Goal: Task Accomplishment & Management: Use online tool/utility

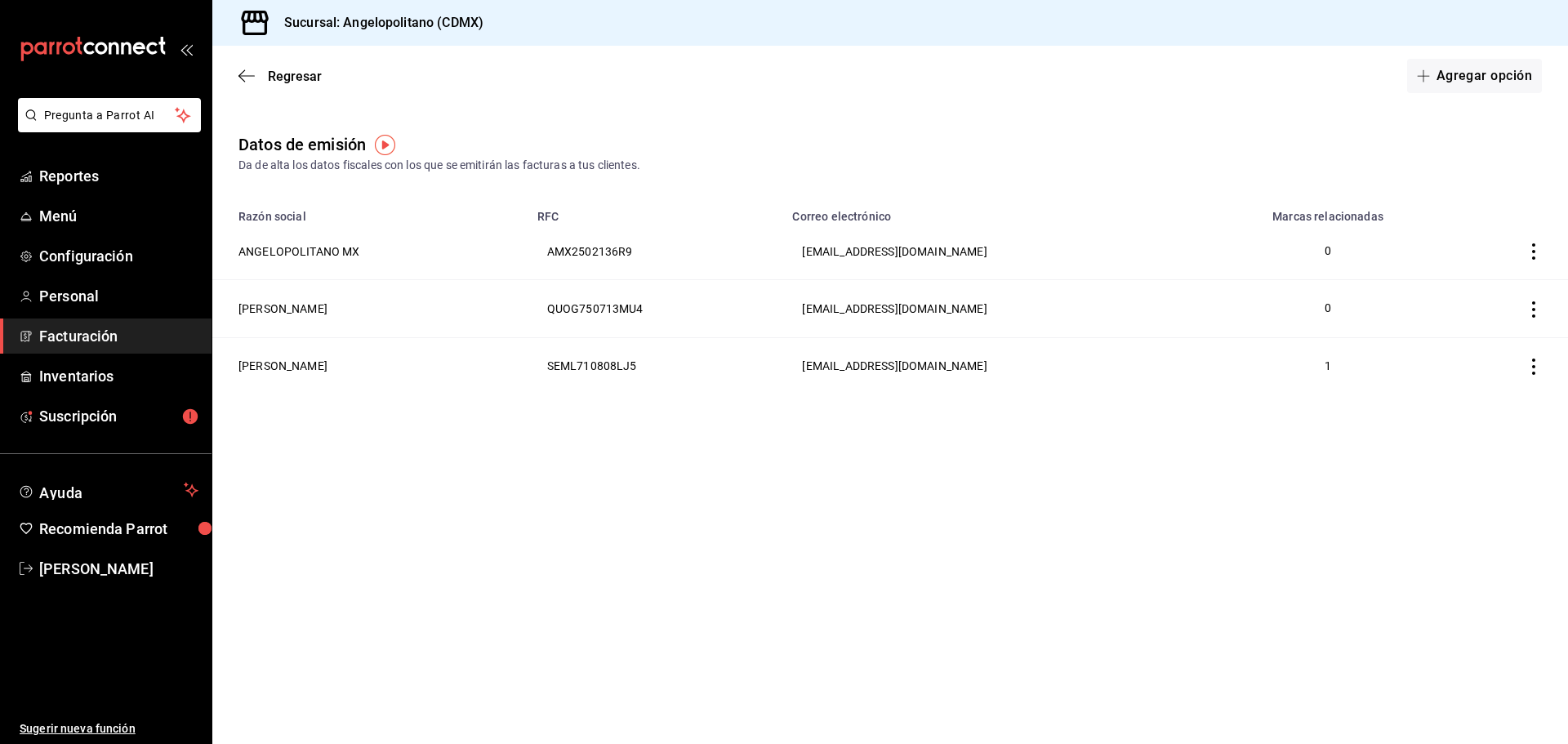
click at [88, 325] on link "Facturación" at bounding box center [106, 336] width 211 height 35
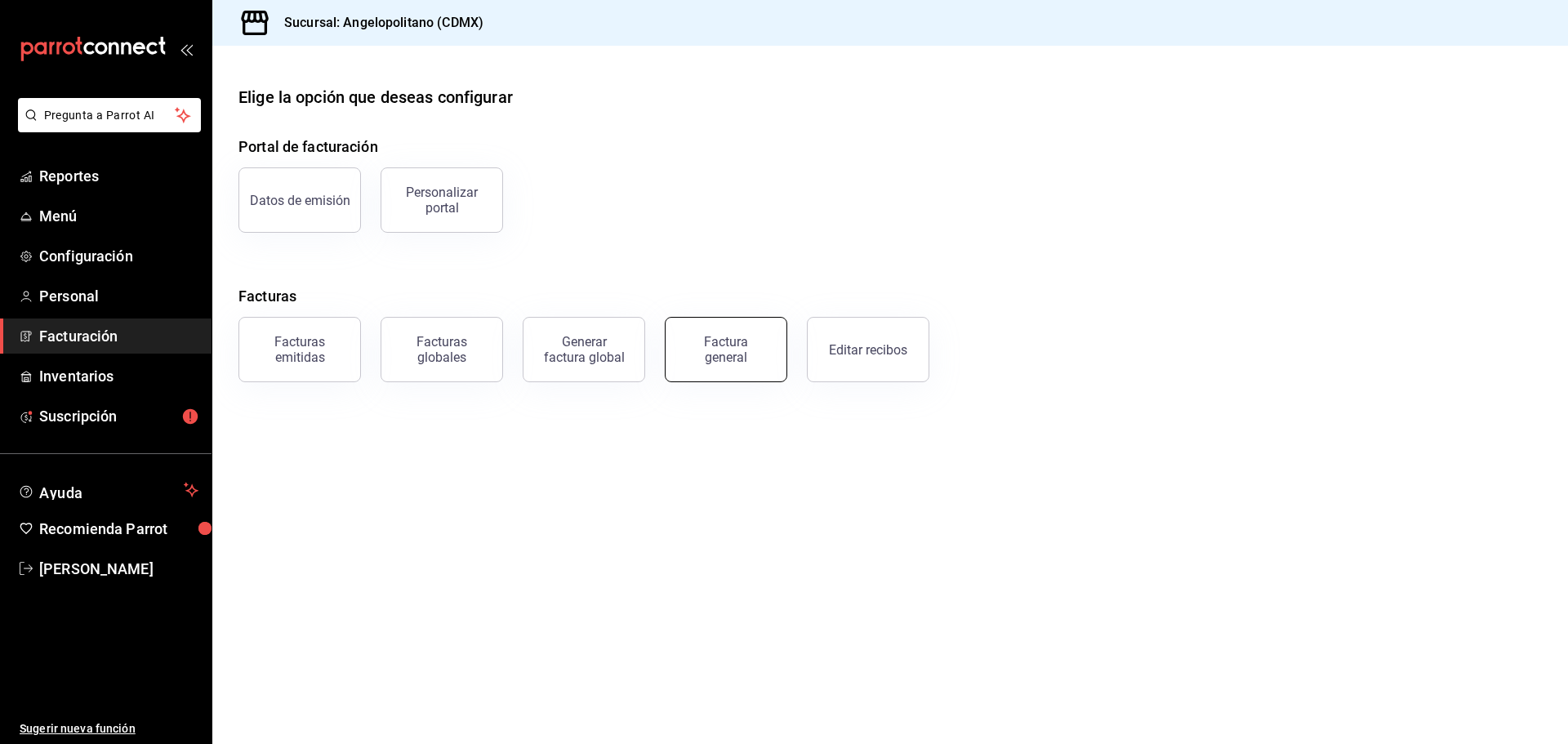
click at [722, 358] on div "Factura general" at bounding box center [726, 349] width 82 height 31
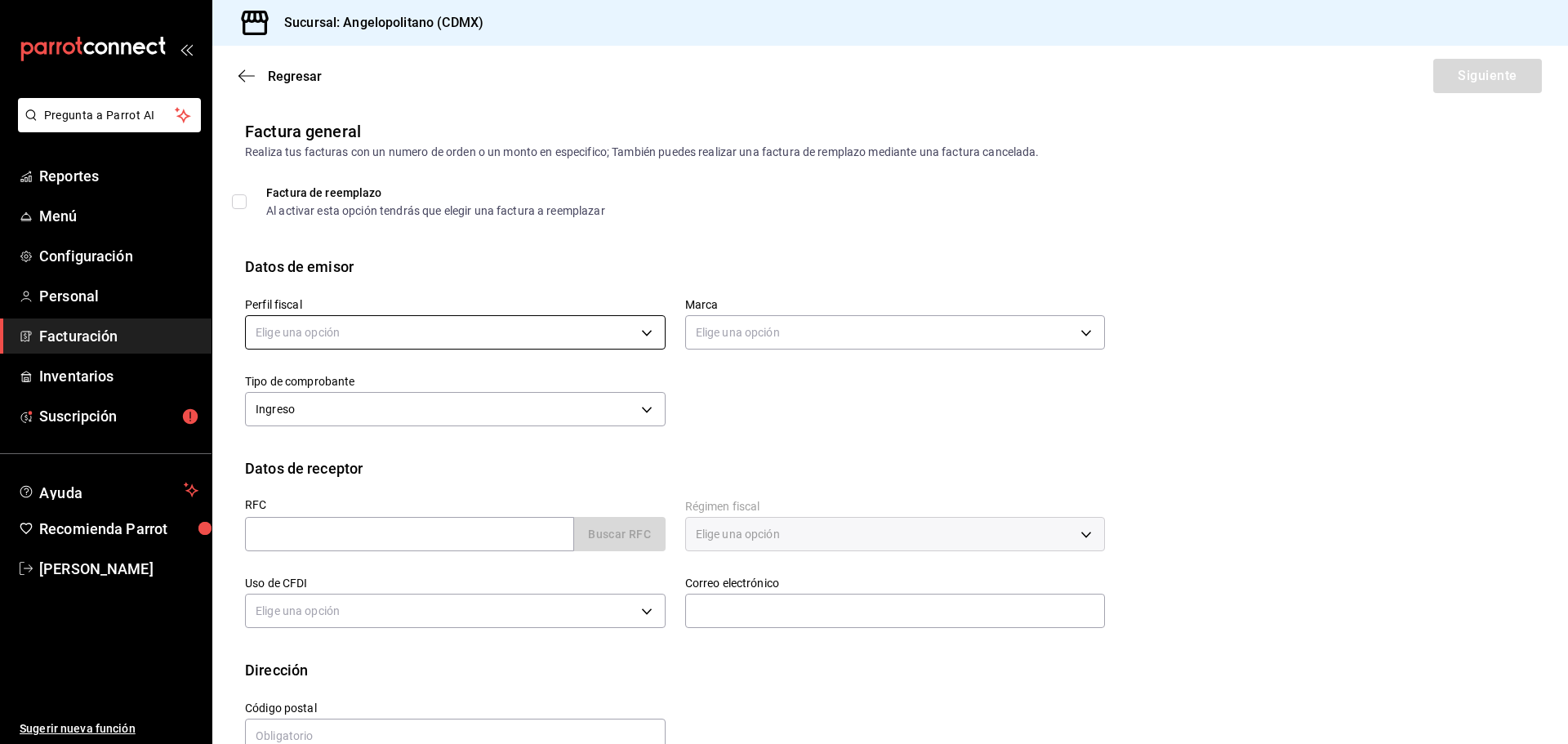
click at [367, 338] on body "Pregunta a Parrot AI Reportes Menú Configuración Personal Facturación Inventari…" at bounding box center [784, 372] width 1568 height 744
drag, startPoint x: 345, startPoint y: 481, endPoint x: 354, endPoint y: 481, distance: 9.0
click at [346, 481] on li "[PERSON_NAME]" at bounding box center [453, 476] width 415 height 30
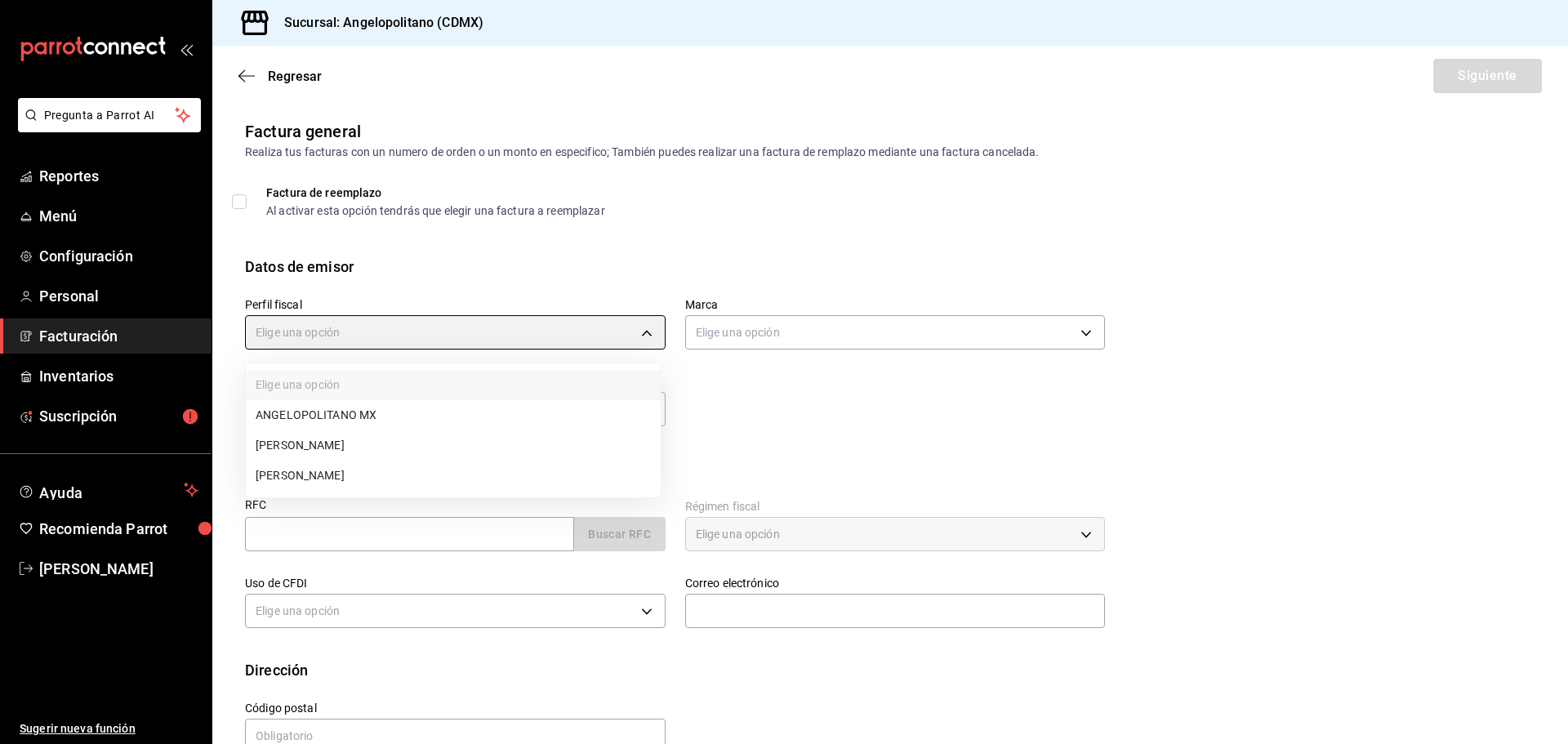
type input "db605784-34d1-457a-bd2d-51dc5515b688"
type input "e7b7265c-889c-41a5-bb0c-0e62bdb51750"
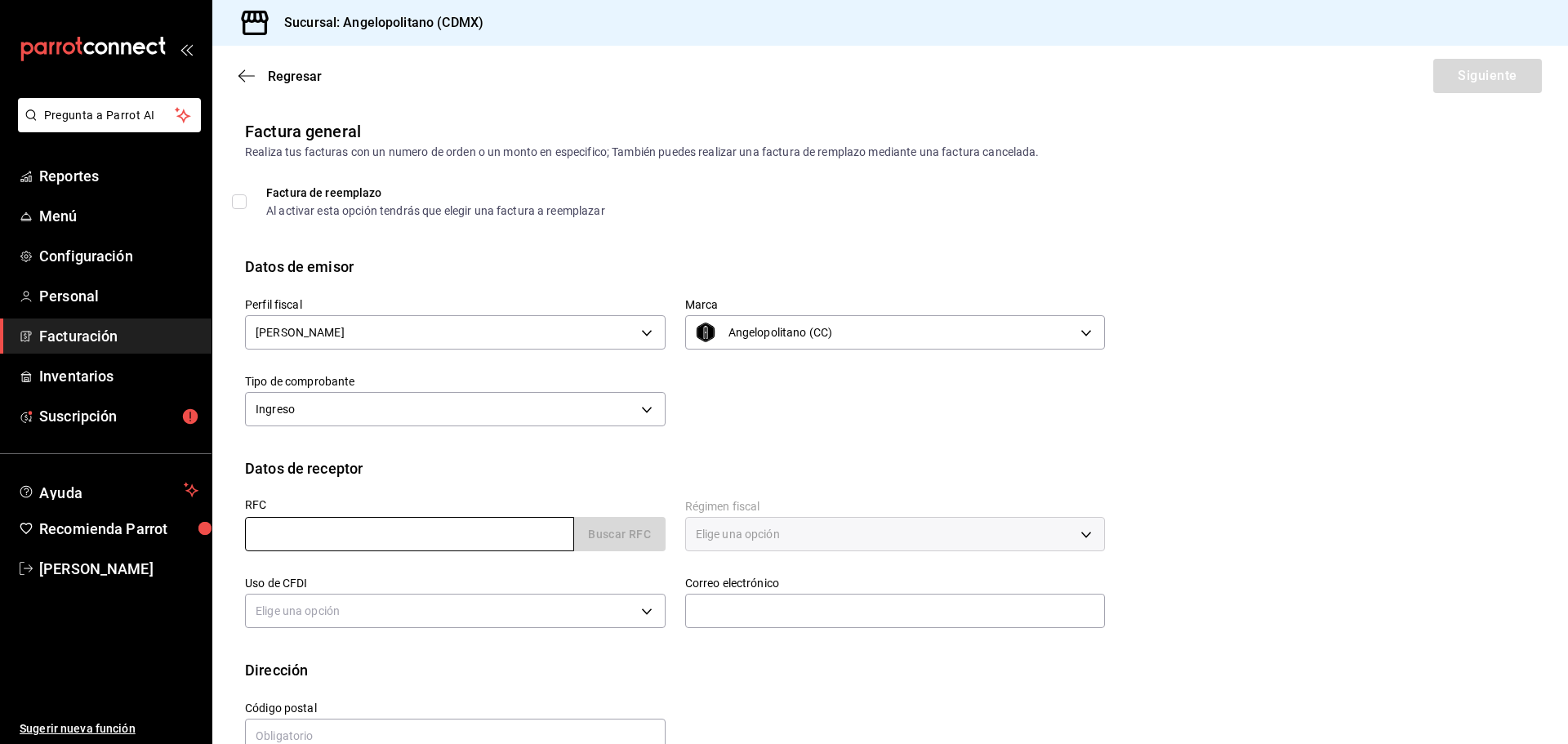
click at [390, 543] on input "text" at bounding box center [409, 534] width 329 height 34
type input "CUUE900804QY4"
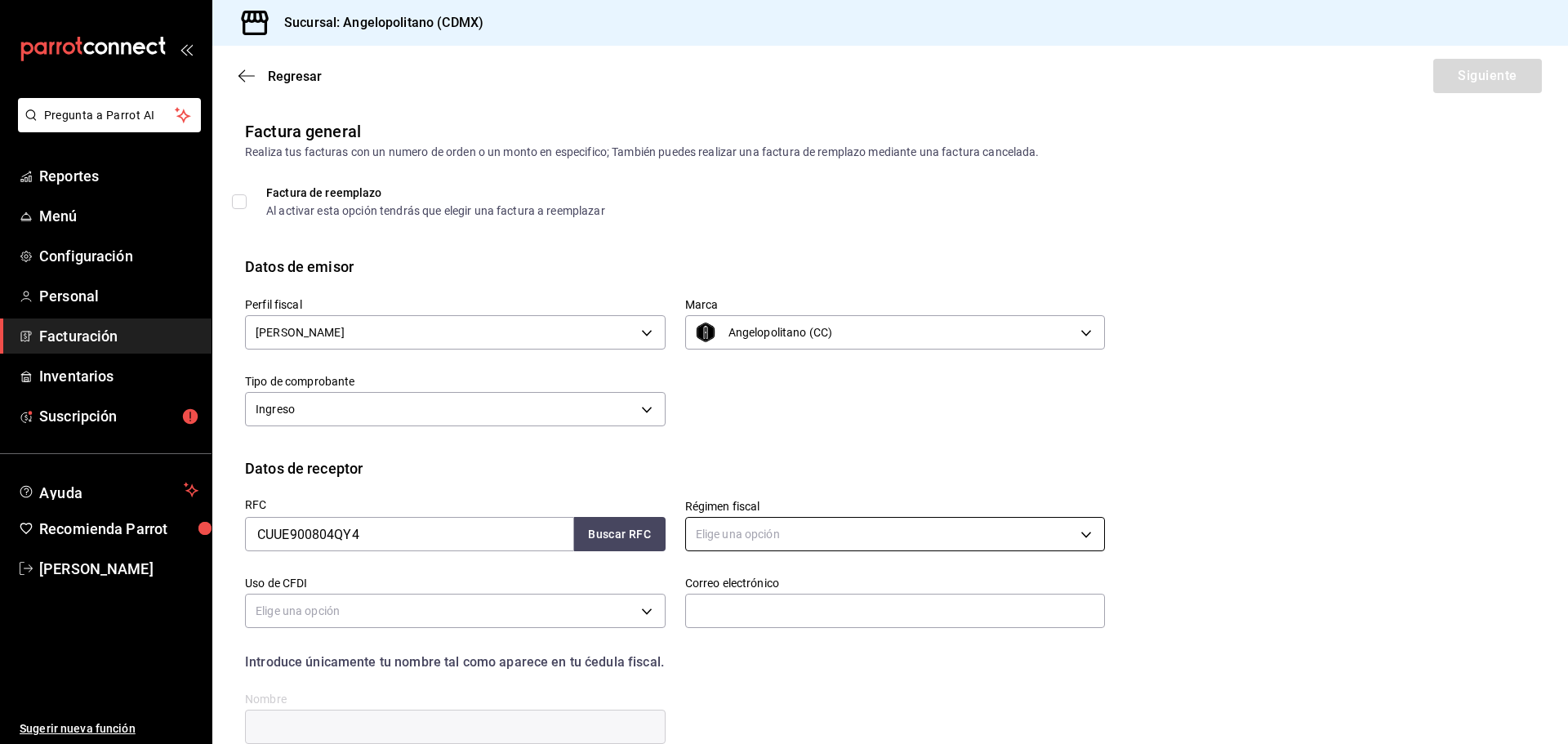
click at [721, 543] on body "Pregunta a Parrot AI Reportes Menú Configuración Personal Facturación Inventari…" at bounding box center [784, 372] width 1568 height 744
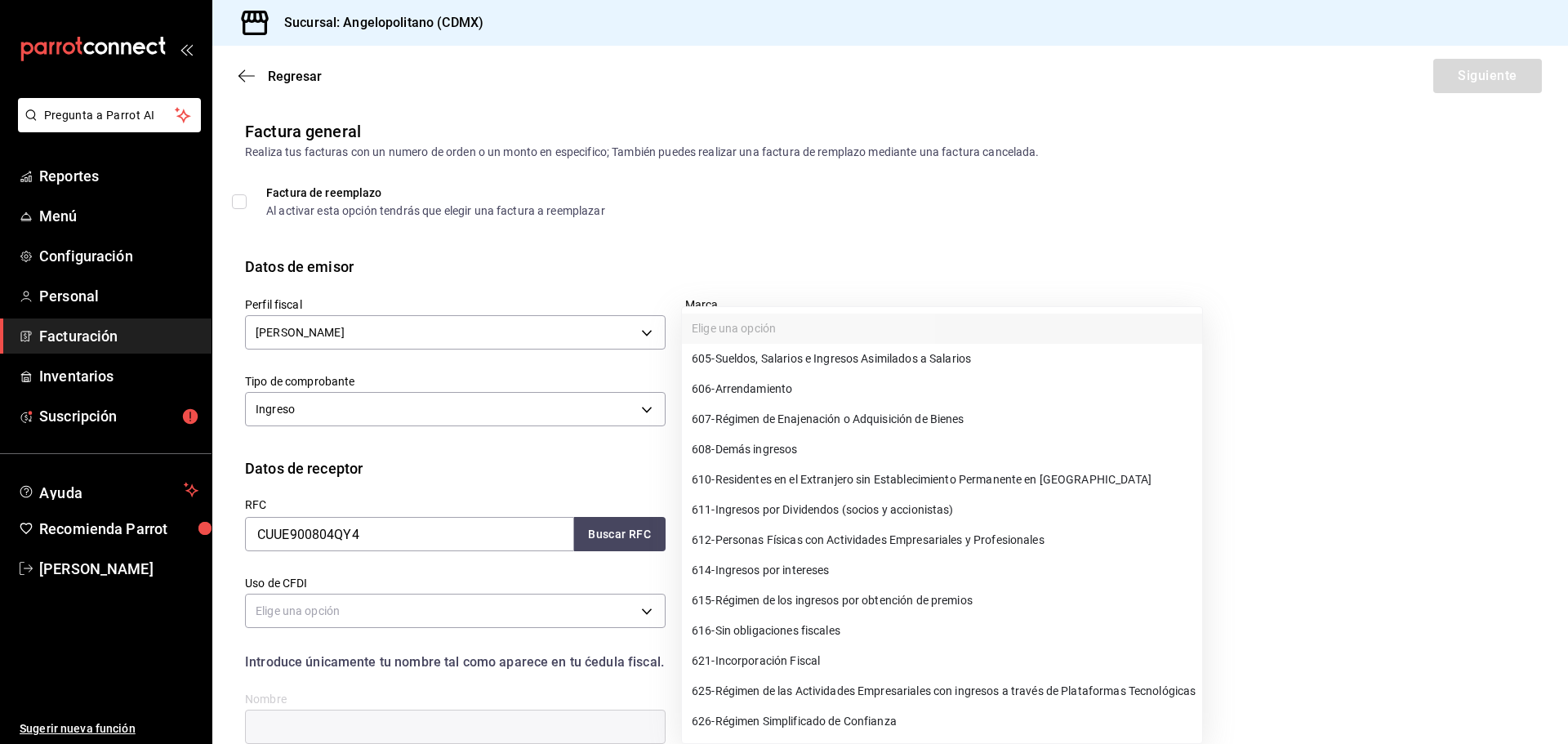
click at [795, 715] on span "626 - Régimen Simplificado de Confianza" at bounding box center [794, 721] width 205 height 17
type input "626"
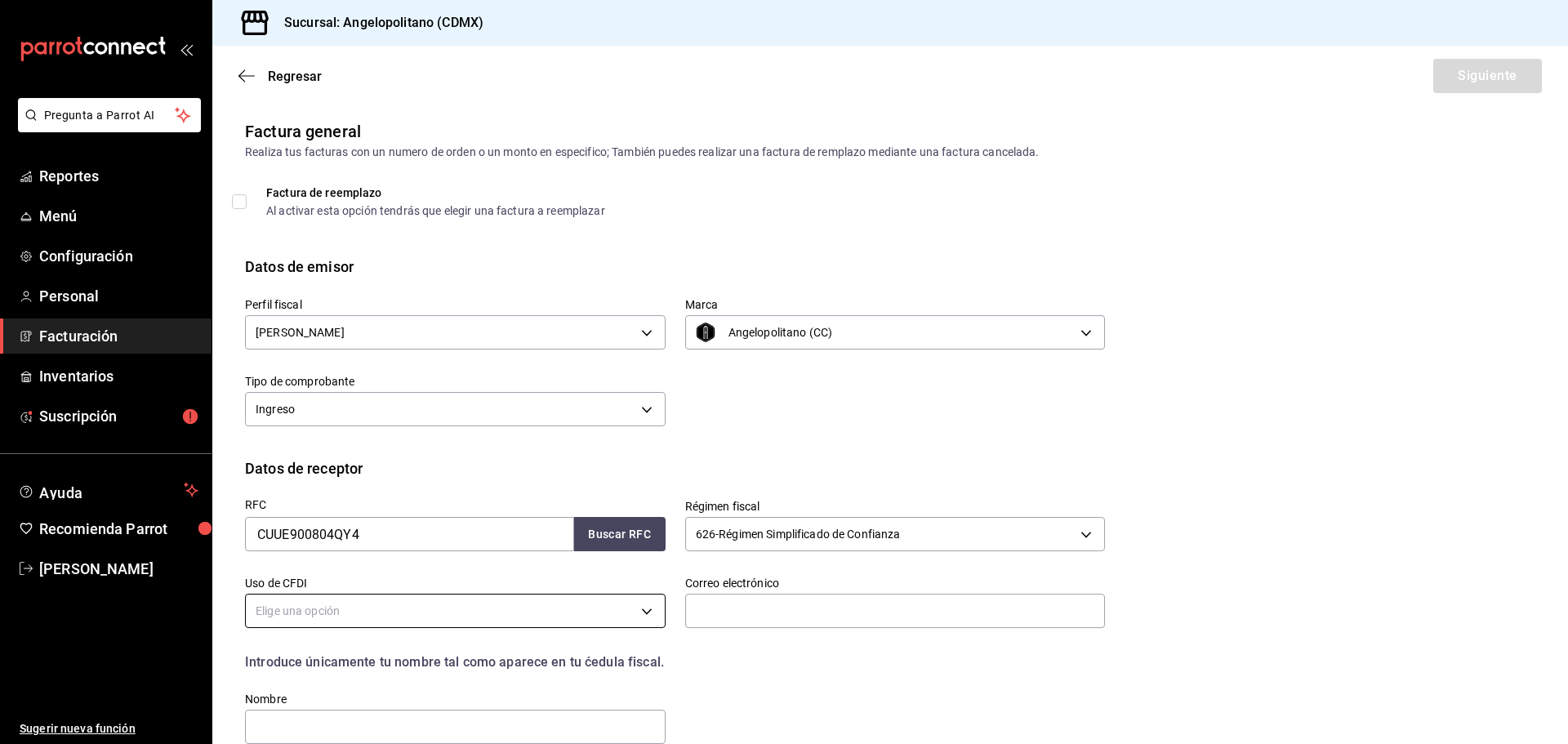
click at [433, 606] on body "Pregunta a Parrot AI Reportes Menú Configuración Personal Facturación Inventari…" at bounding box center [784, 372] width 1568 height 744
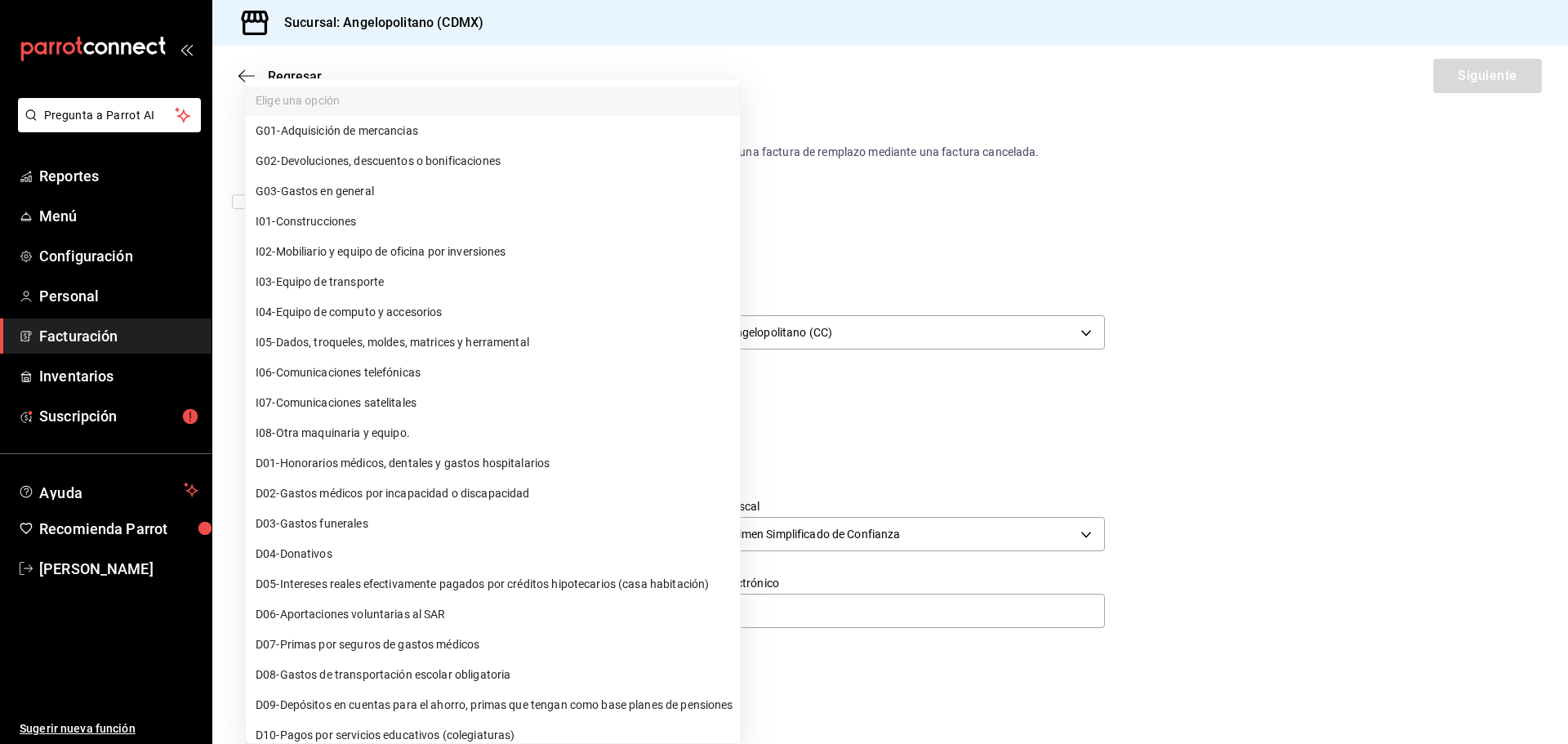
click at [386, 193] on li "G03 - Gastos en general" at bounding box center [493, 192] width 494 height 30
type input "G03"
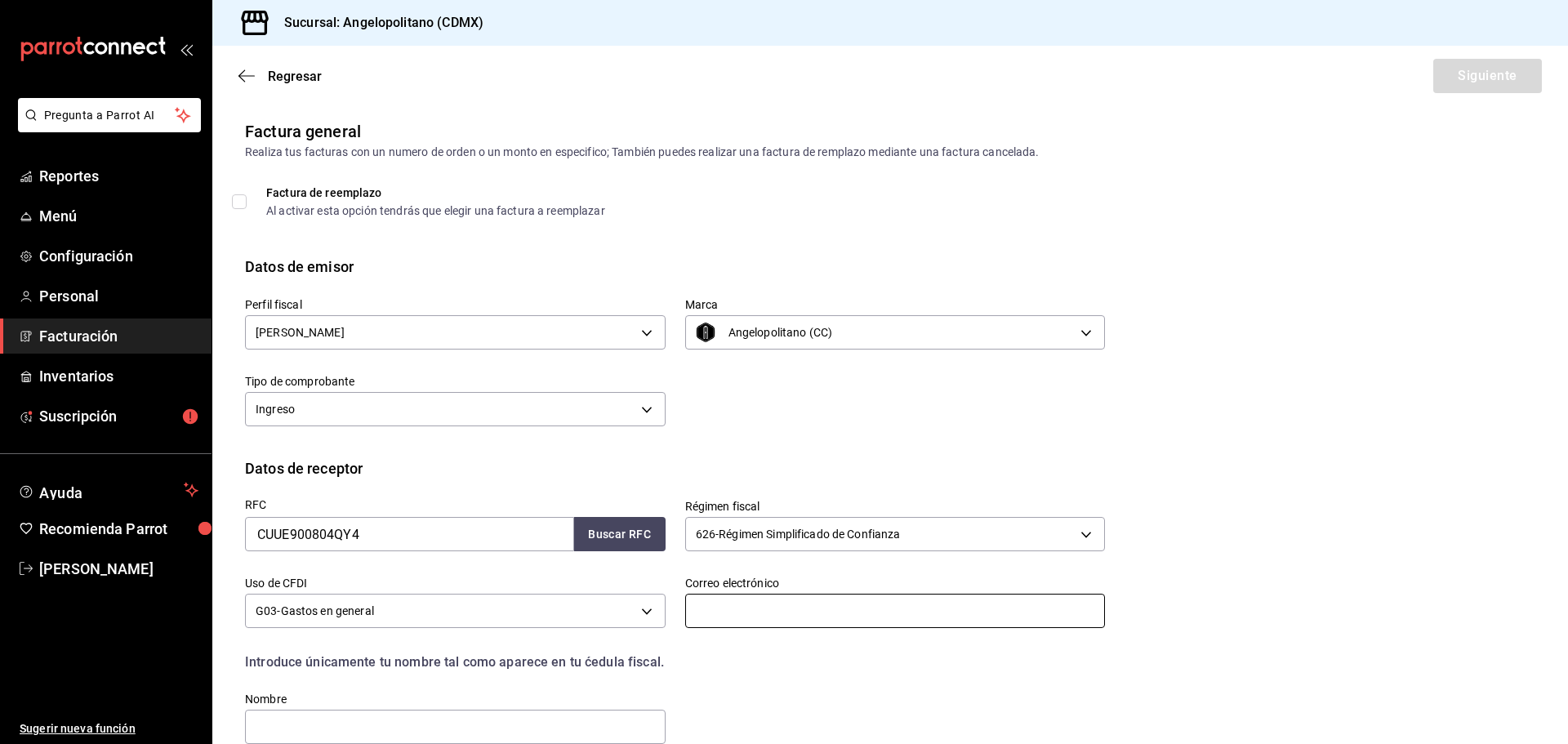
click at [810, 619] on input "text" at bounding box center [895, 611] width 421 height 34
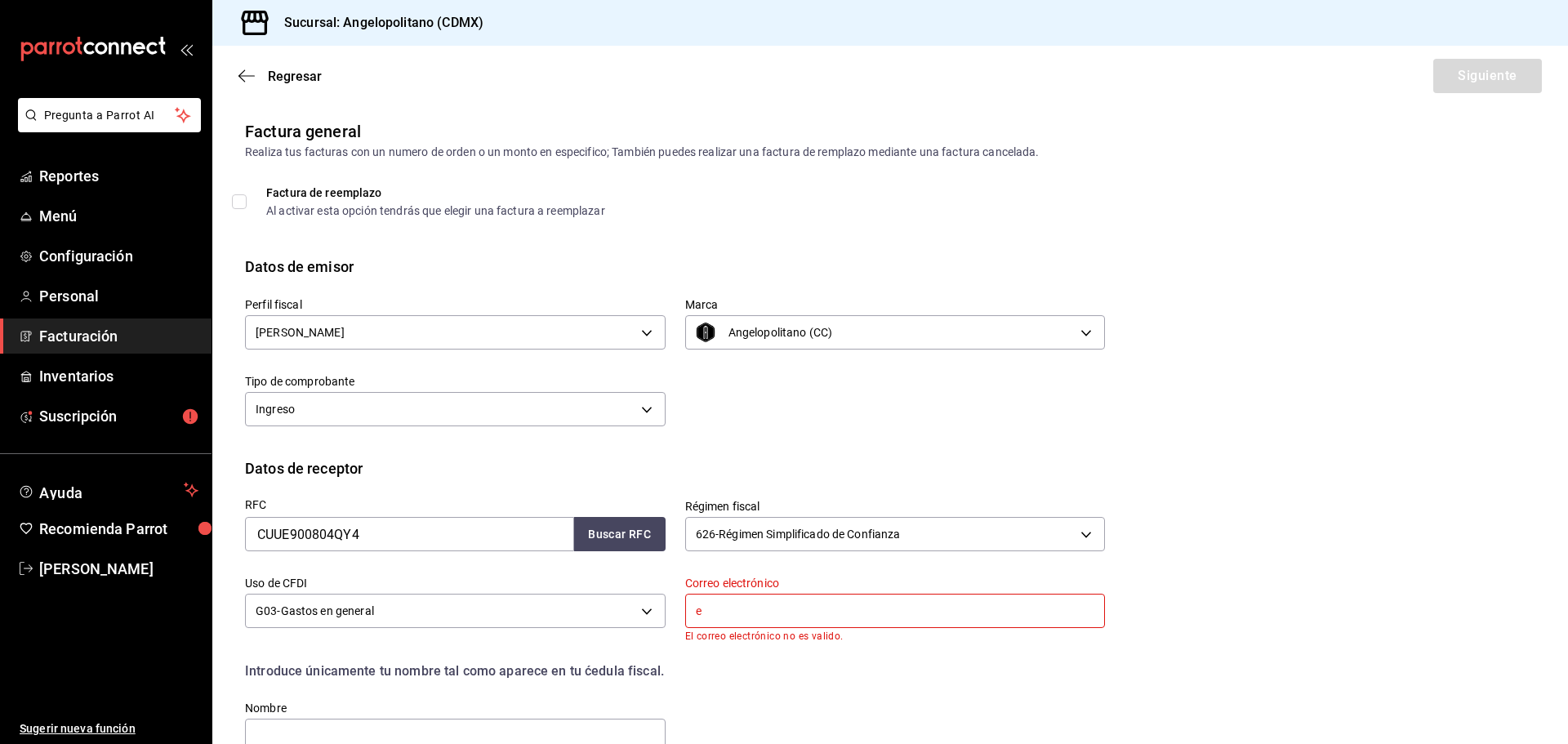
type input "[EMAIL_ADDRESS][DOMAIN_NAME]"
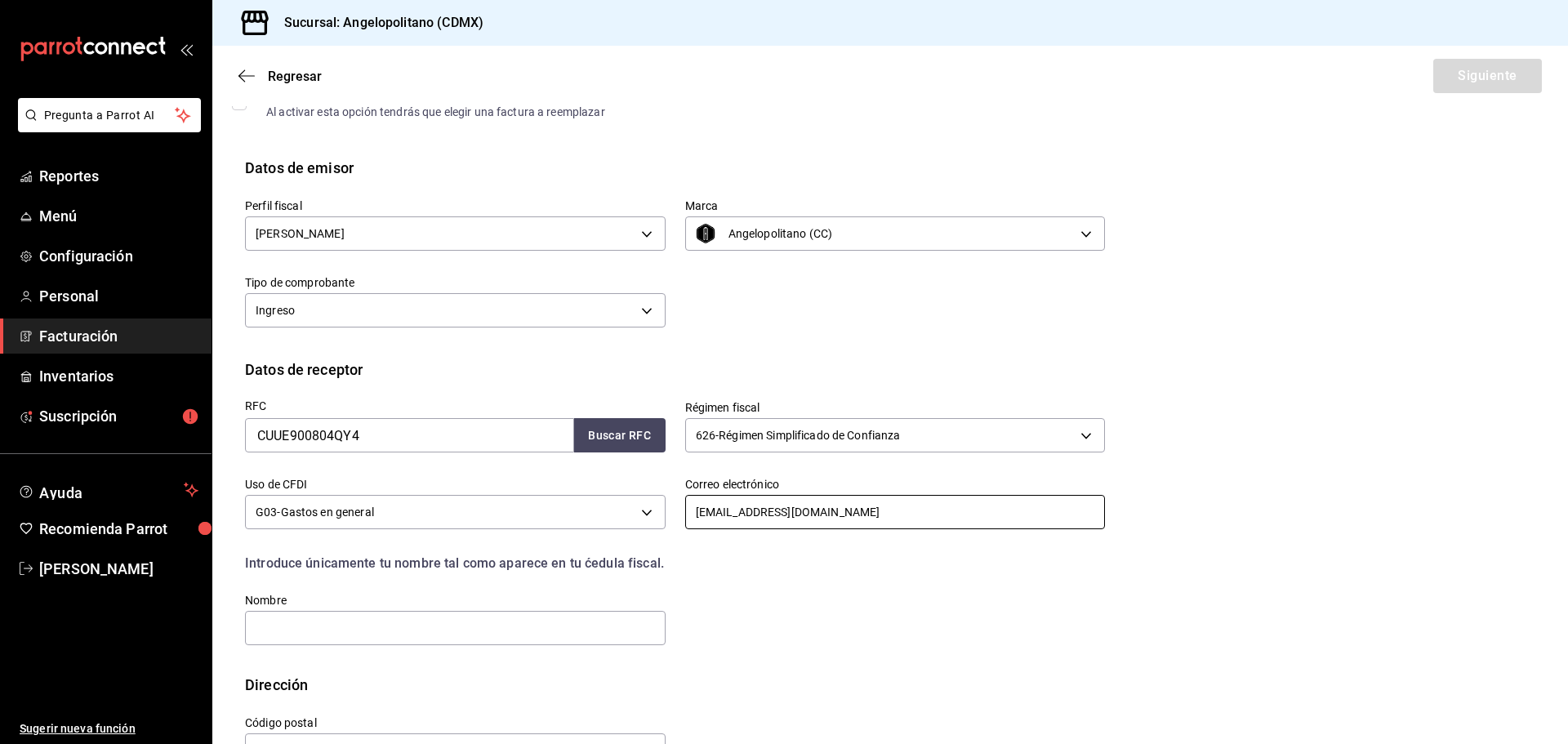
scroll to position [151, 0]
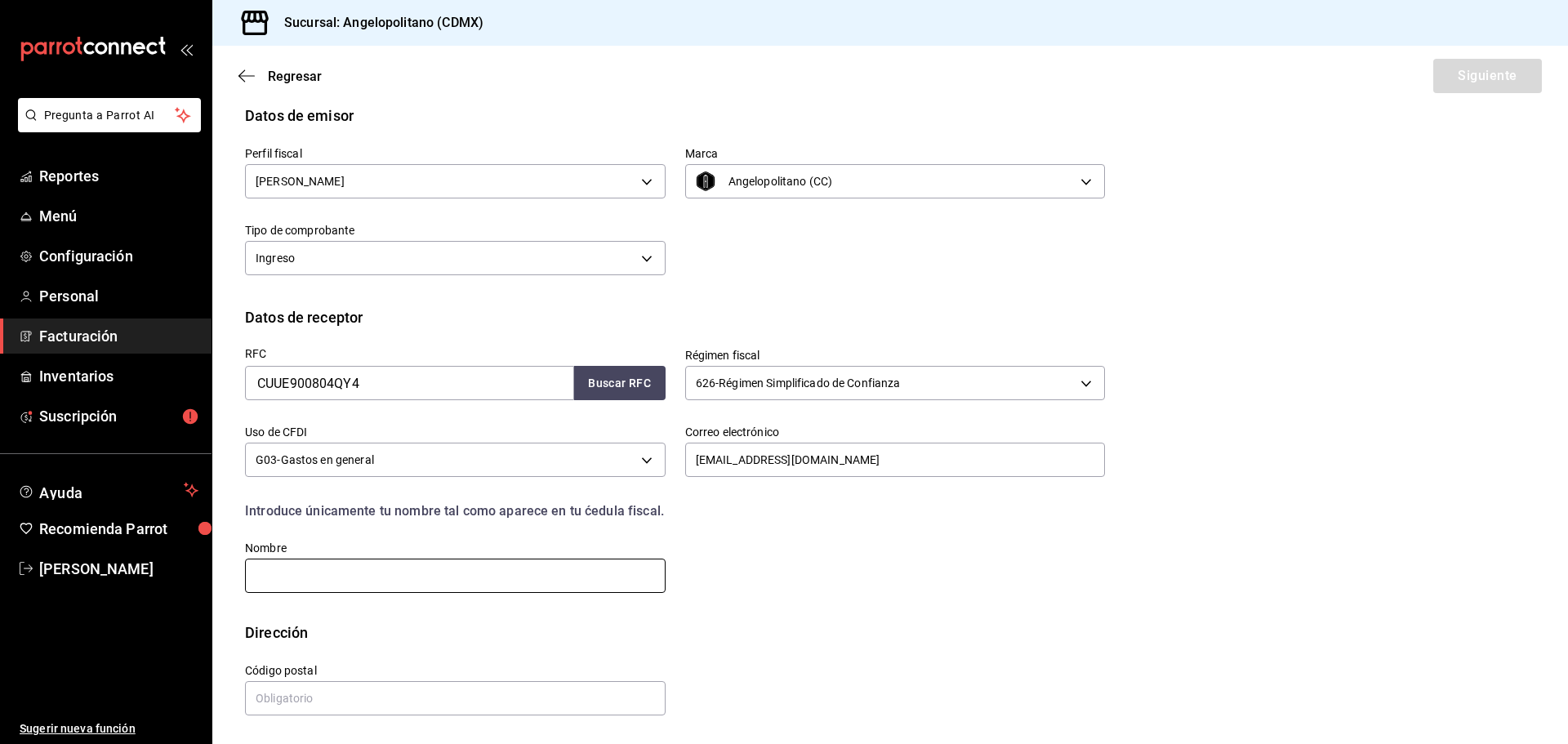
click at [372, 575] on input "text" at bounding box center [455, 576] width 421 height 34
type input "[PERSON_NAME]"
click at [357, 706] on input "text" at bounding box center [455, 698] width 421 height 34
type input "28016"
click at [723, 636] on div "Dirección" at bounding box center [890, 632] width 1291 height 22
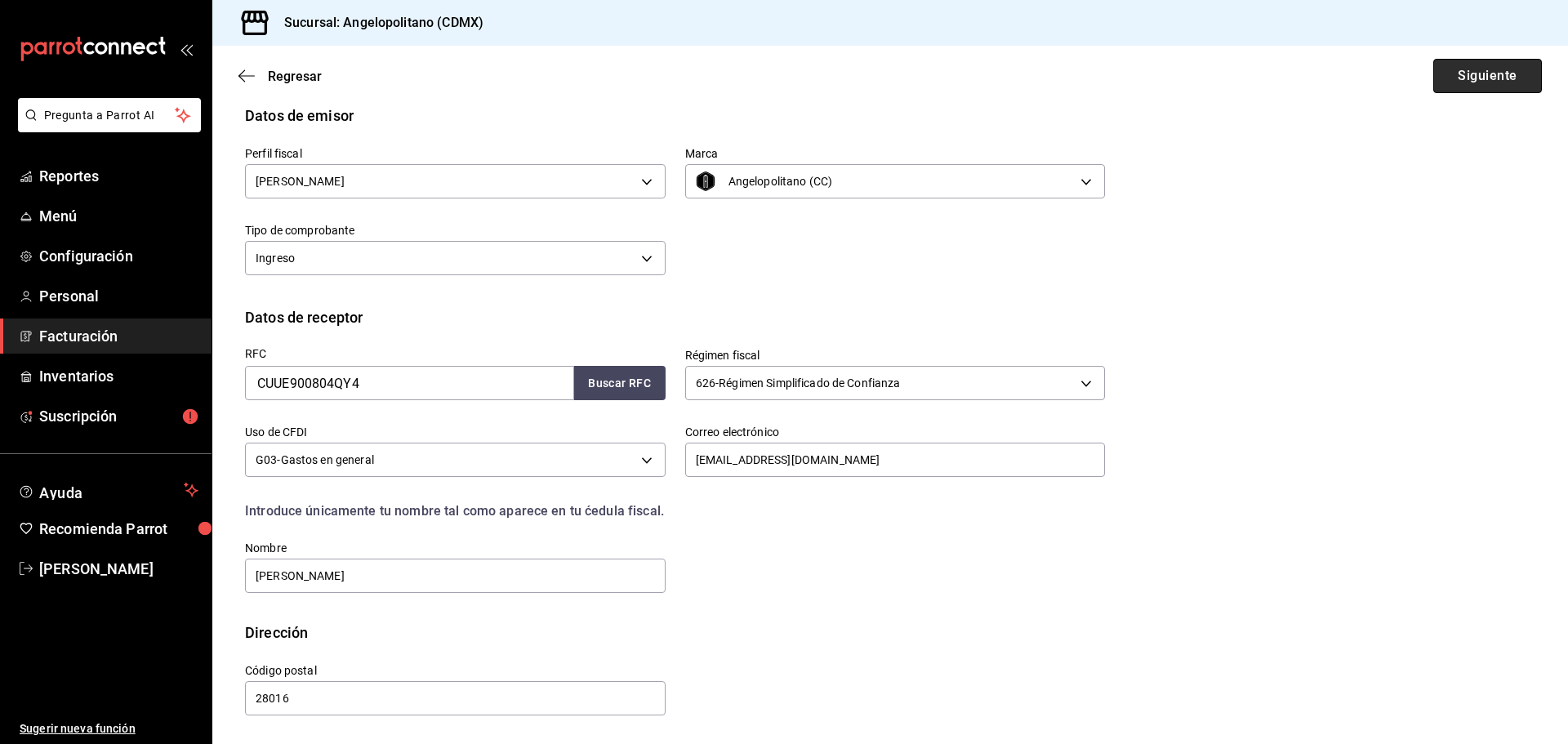
click at [1511, 69] on button "Siguiente" at bounding box center [1487, 76] width 109 height 34
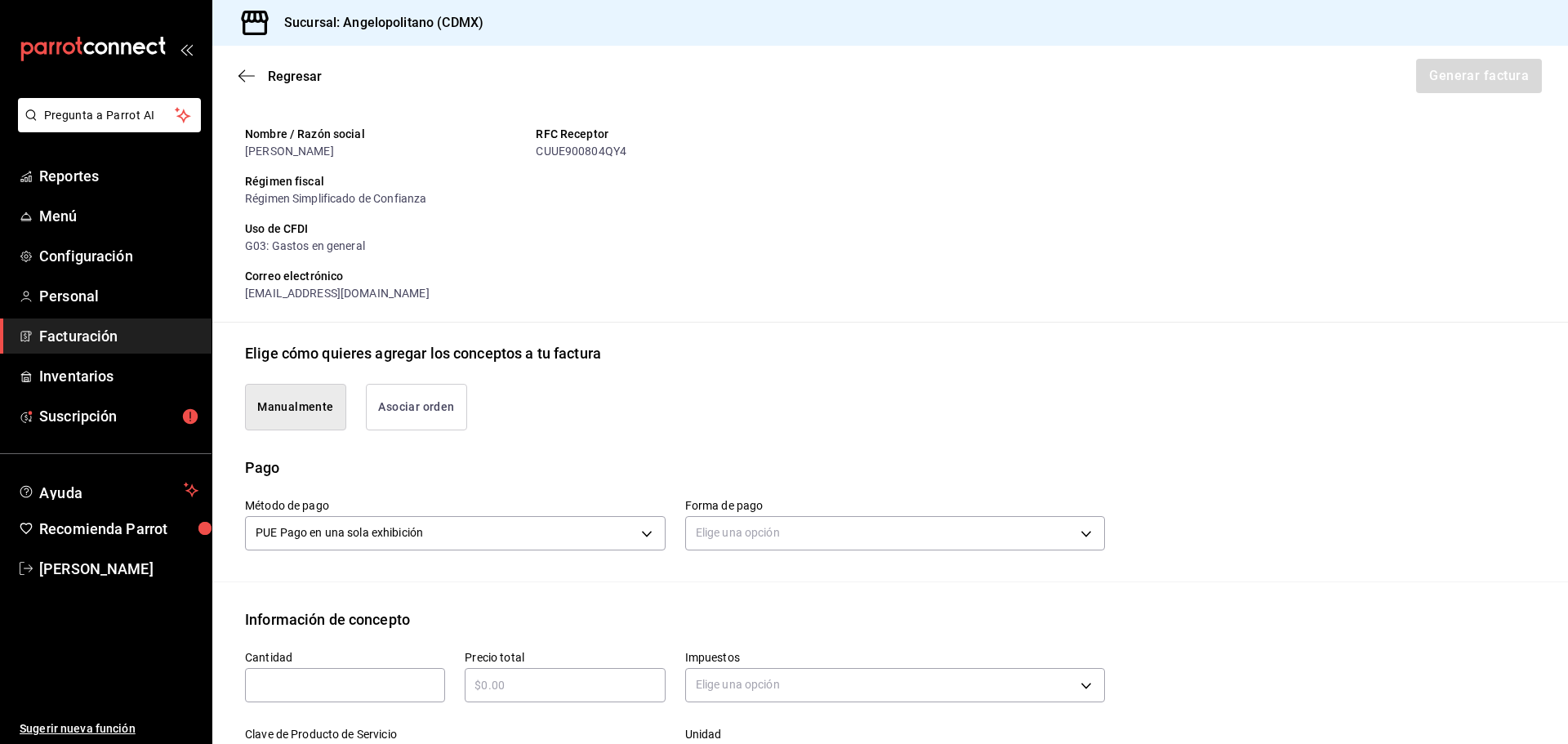
click at [389, 403] on button "Asociar orden" at bounding box center [417, 407] width 101 height 47
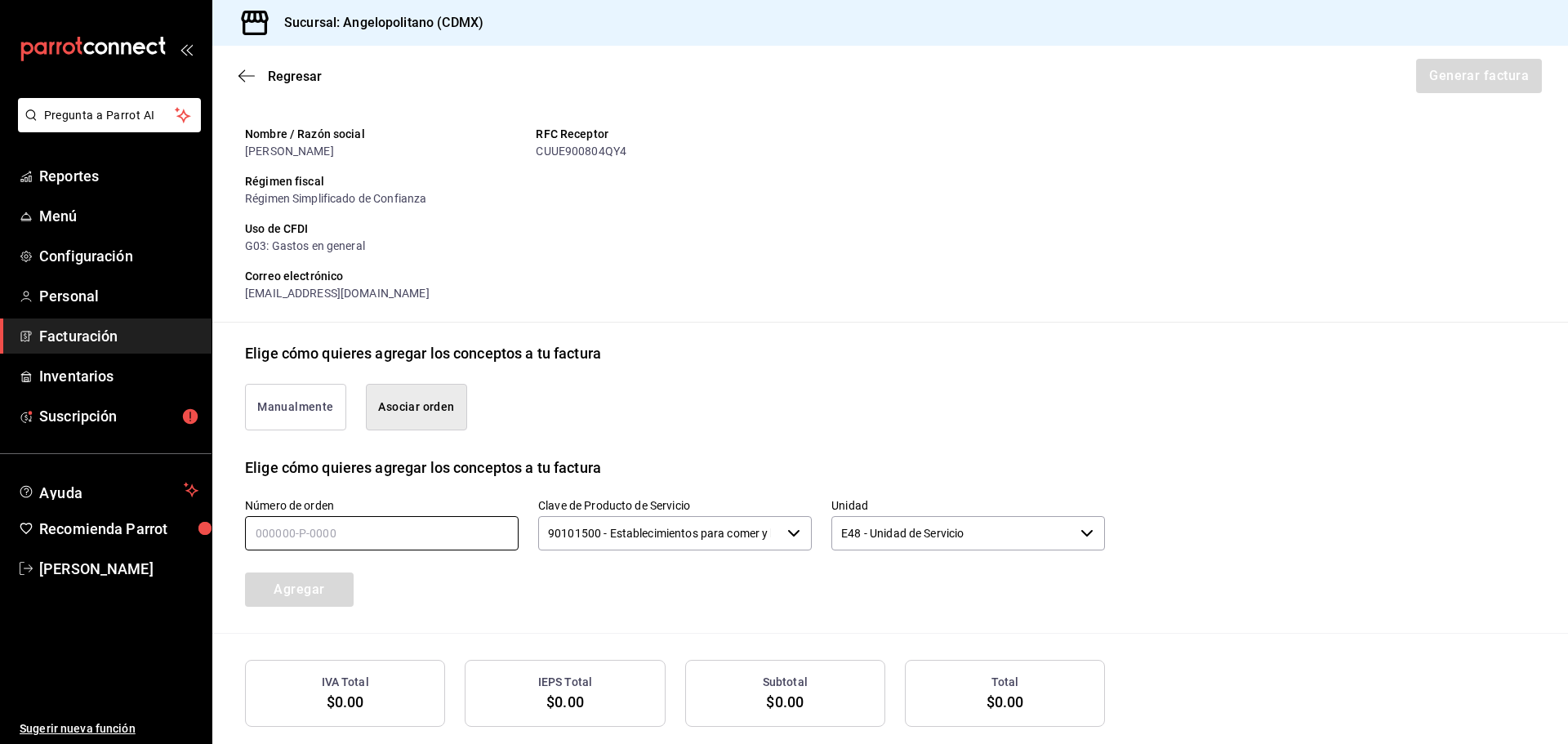
click at [311, 536] on input "text" at bounding box center [381, 534] width 273 height 34
type input "040925-p-0006"
click at [725, 395] on div "Manualmente Asociar orden" at bounding box center [665, 397] width 880 height 66
click at [750, 533] on input "90101500 - Establecimientos para comer y beber" at bounding box center [660, 534] width 242 height 34
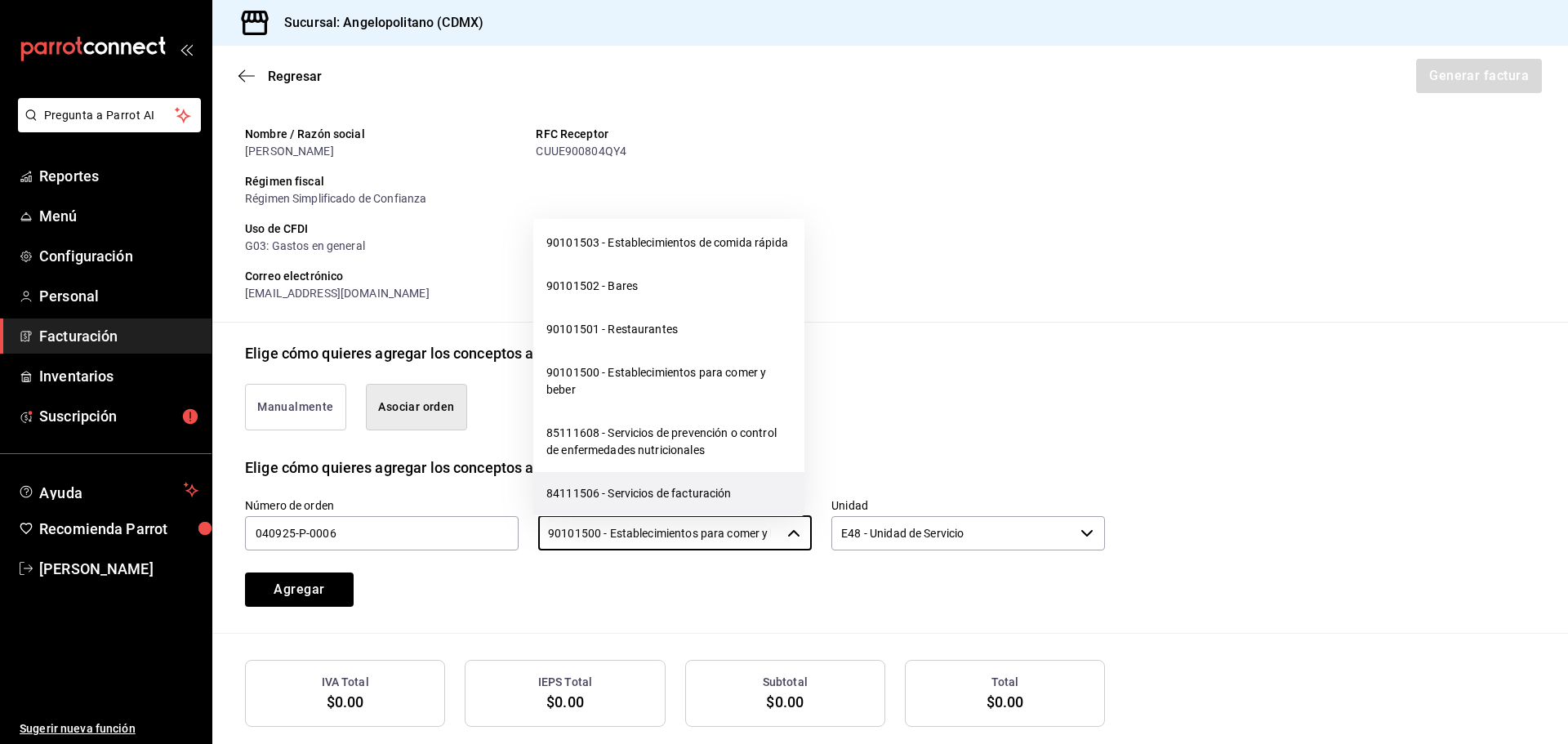
scroll to position [572, 0]
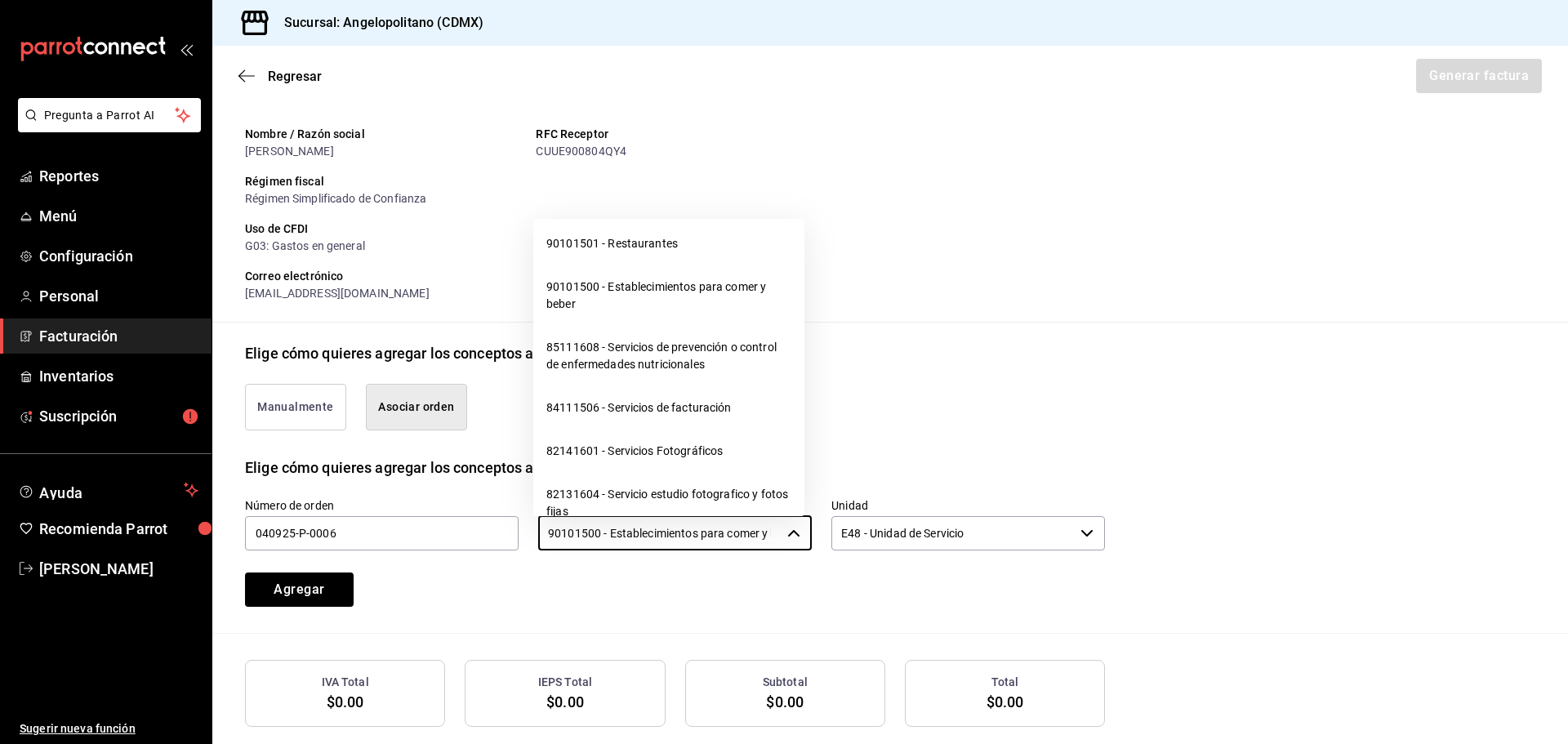
click at [668, 265] on li "90101501 - Restaurantes" at bounding box center [669, 243] width 271 height 43
type input "90101501 - Restaurantes"
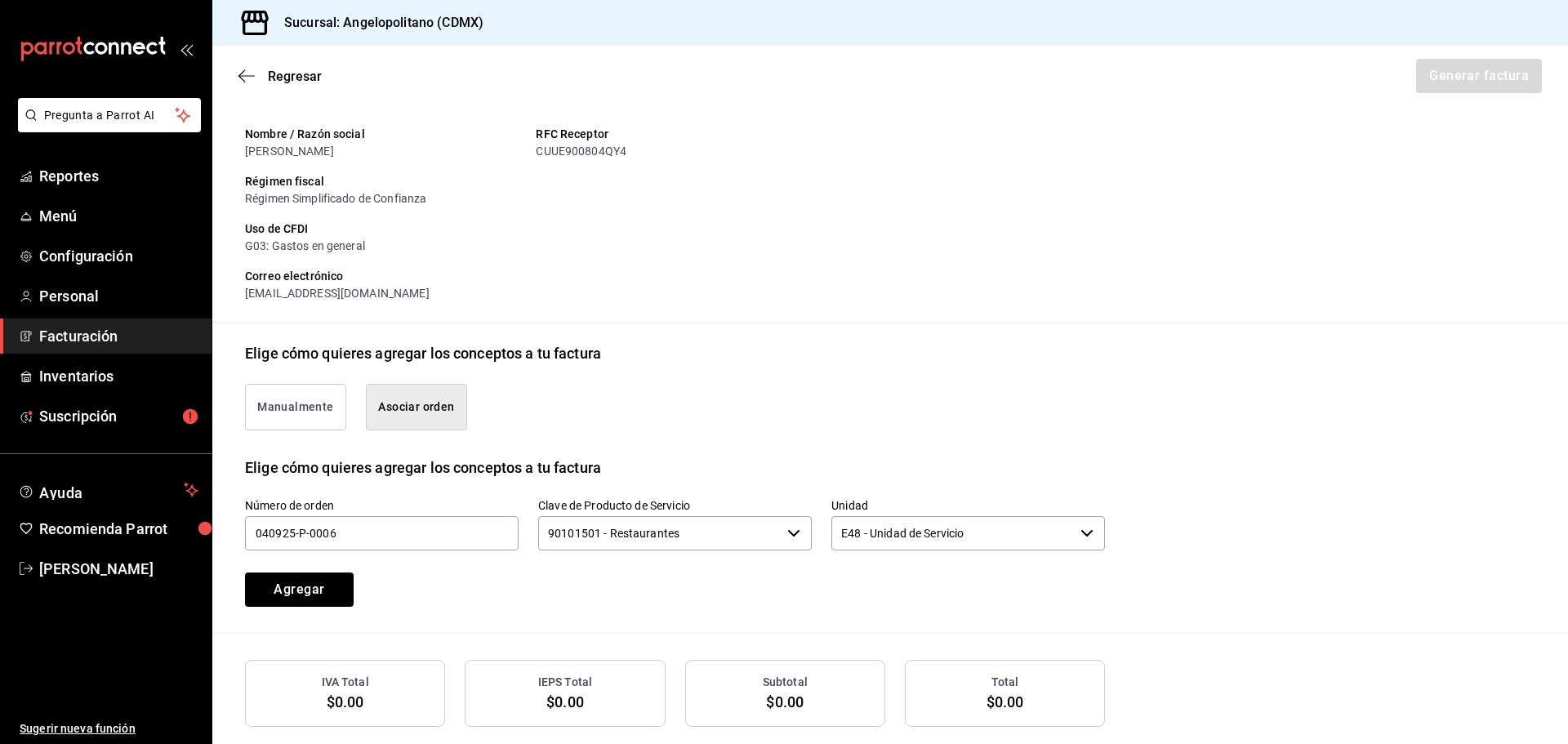
click at [949, 390] on div "Manualmente Asociar orden" at bounding box center [665, 397] width 880 height 66
click at [321, 584] on button "Agregar" at bounding box center [299, 590] width 109 height 34
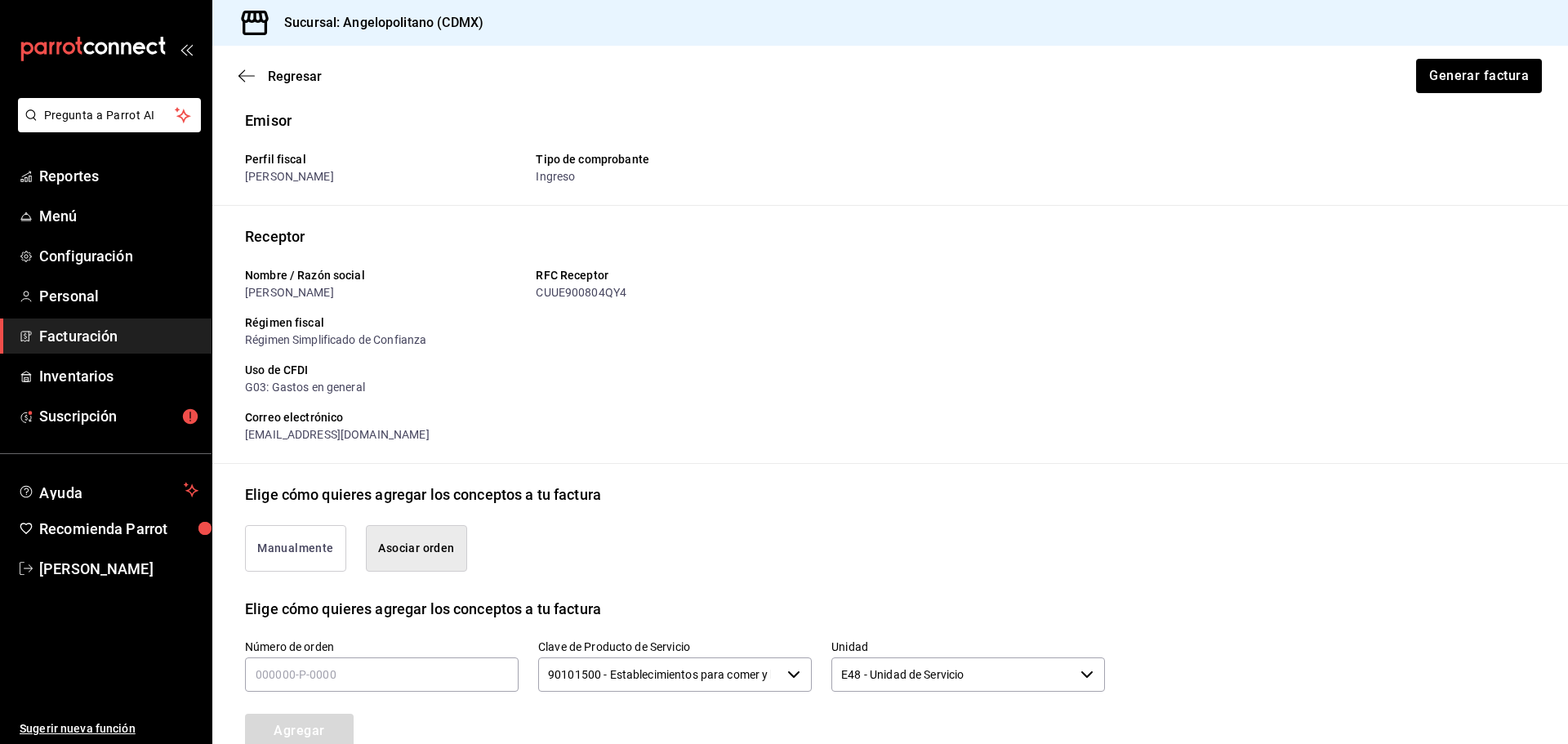
scroll to position [0, 0]
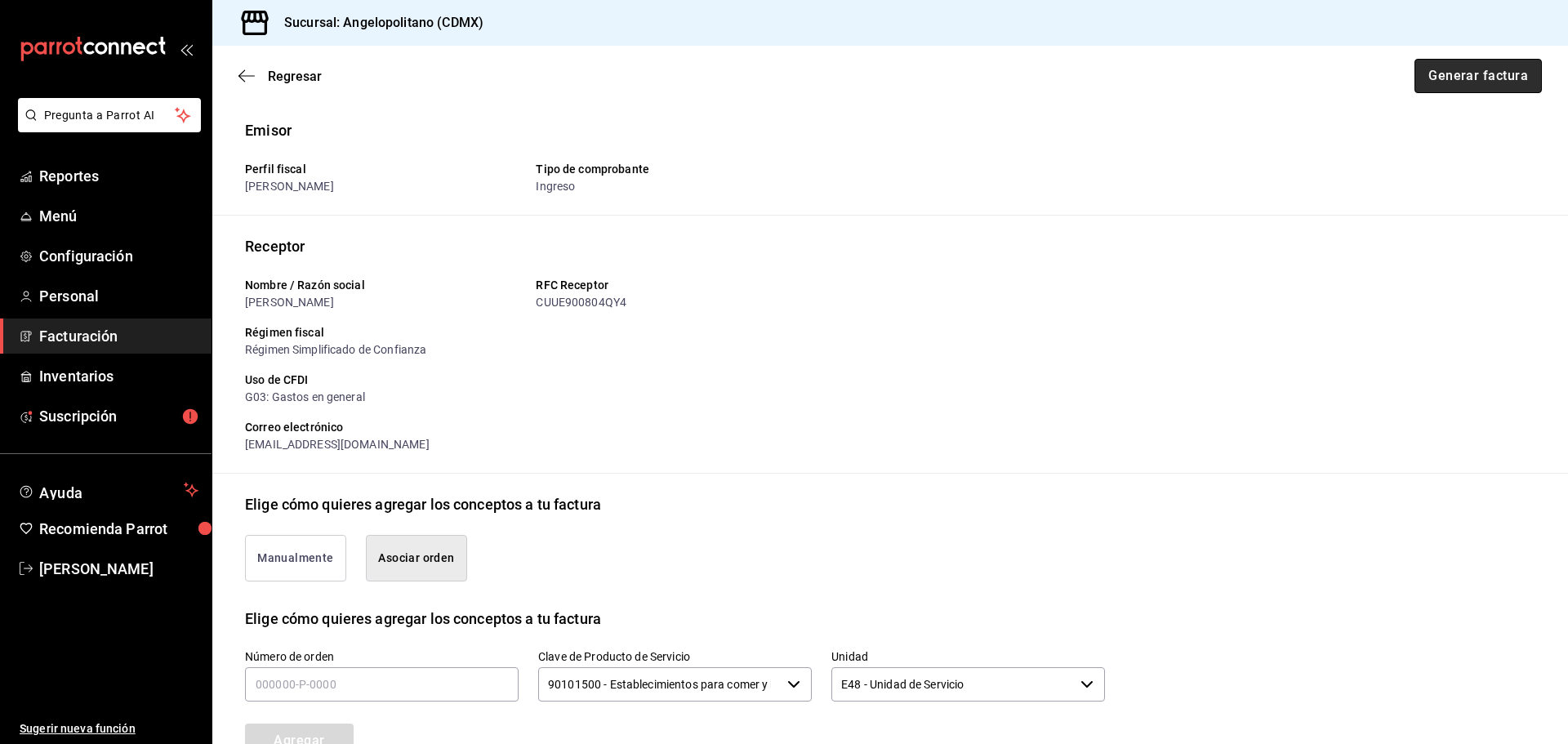
click at [1463, 75] on button "Generar factura" at bounding box center [1478, 76] width 128 height 34
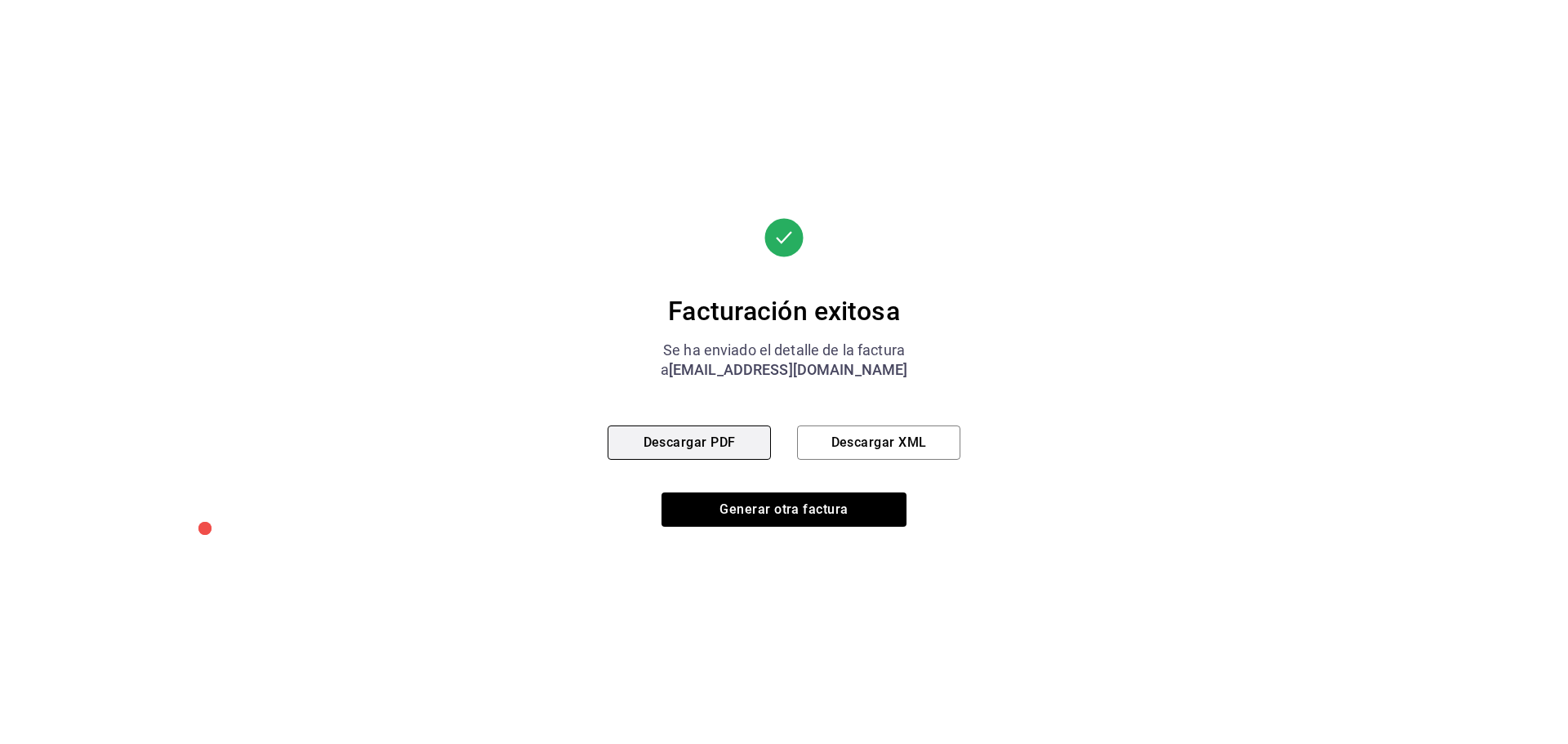
click at [723, 442] on button "Descargar PDF" at bounding box center [689, 443] width 164 height 34
click at [924, 443] on button "Descargar XML" at bounding box center [879, 443] width 164 height 34
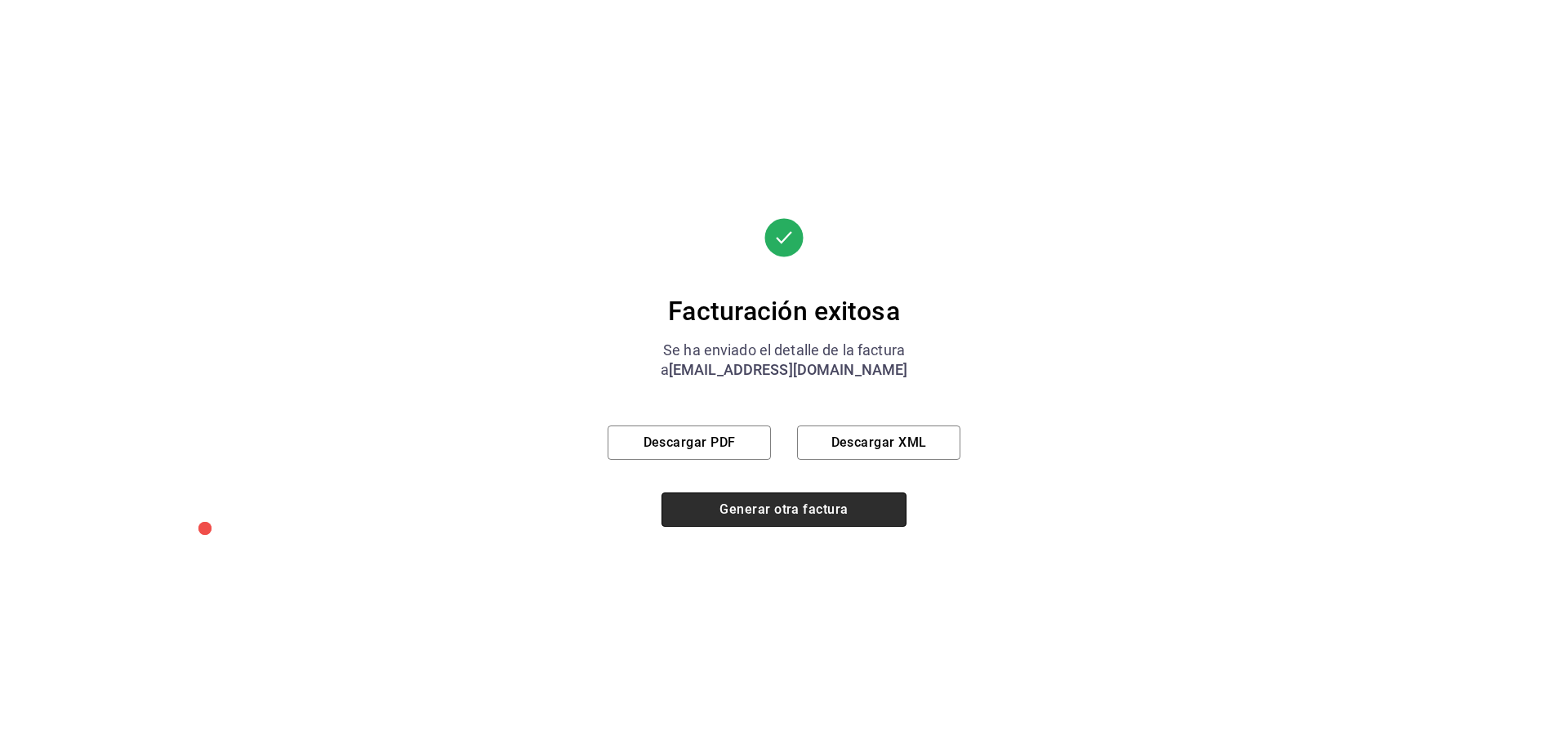
click at [795, 513] on button "Generar otra factura" at bounding box center [783, 510] width 245 height 34
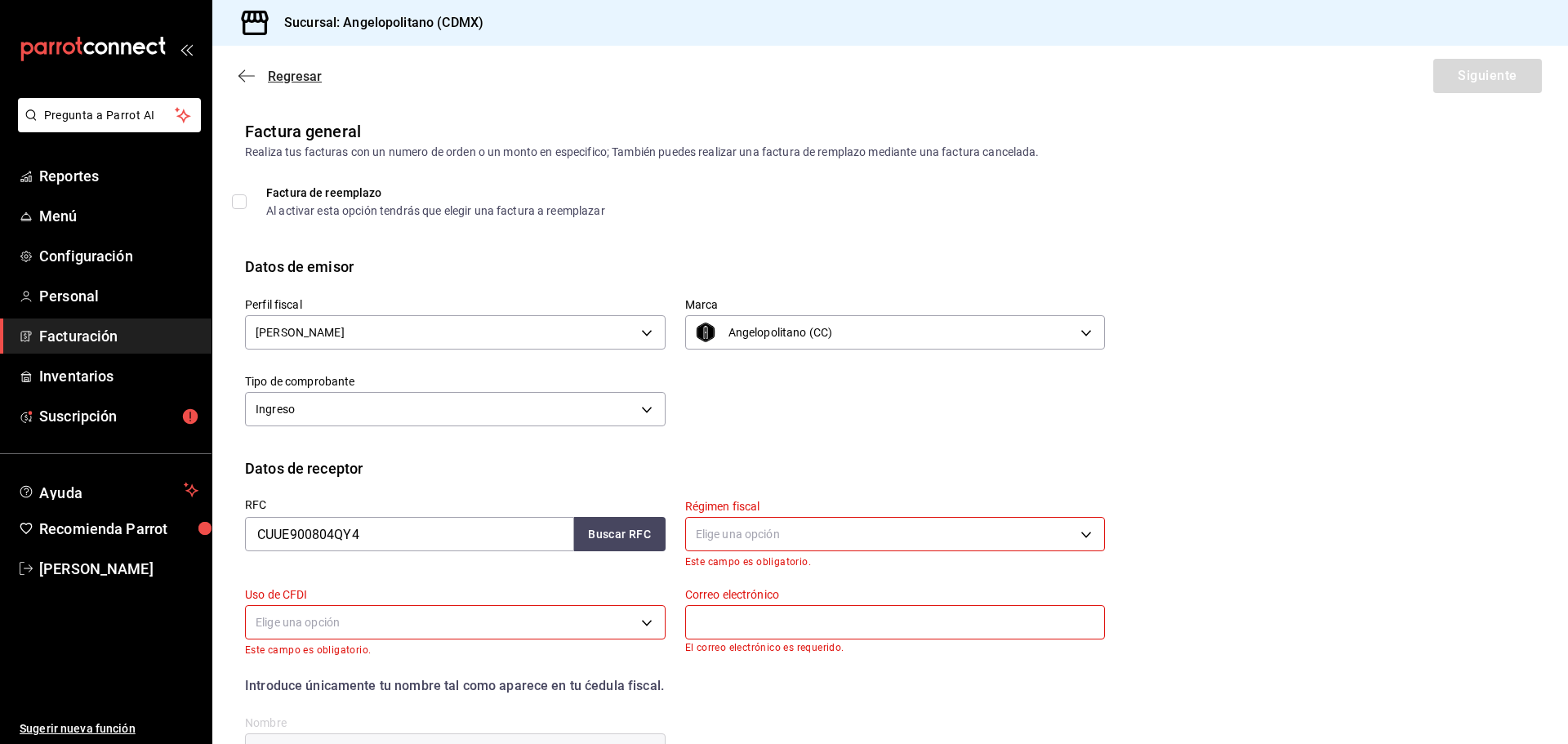
click at [246, 77] on icon "button" at bounding box center [246, 76] width 16 height 15
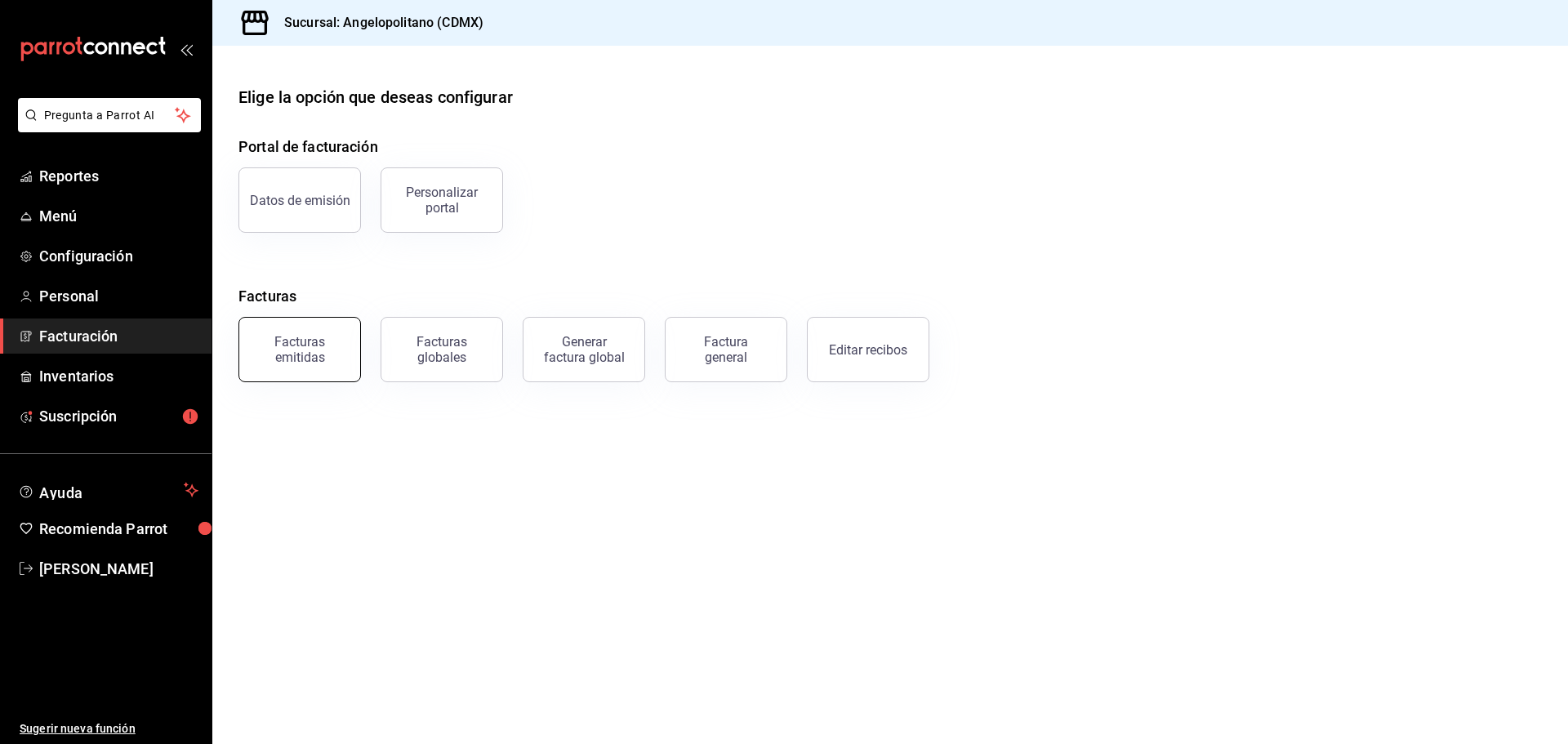
click at [322, 357] on div "Facturas emitidas" at bounding box center [300, 349] width 101 height 31
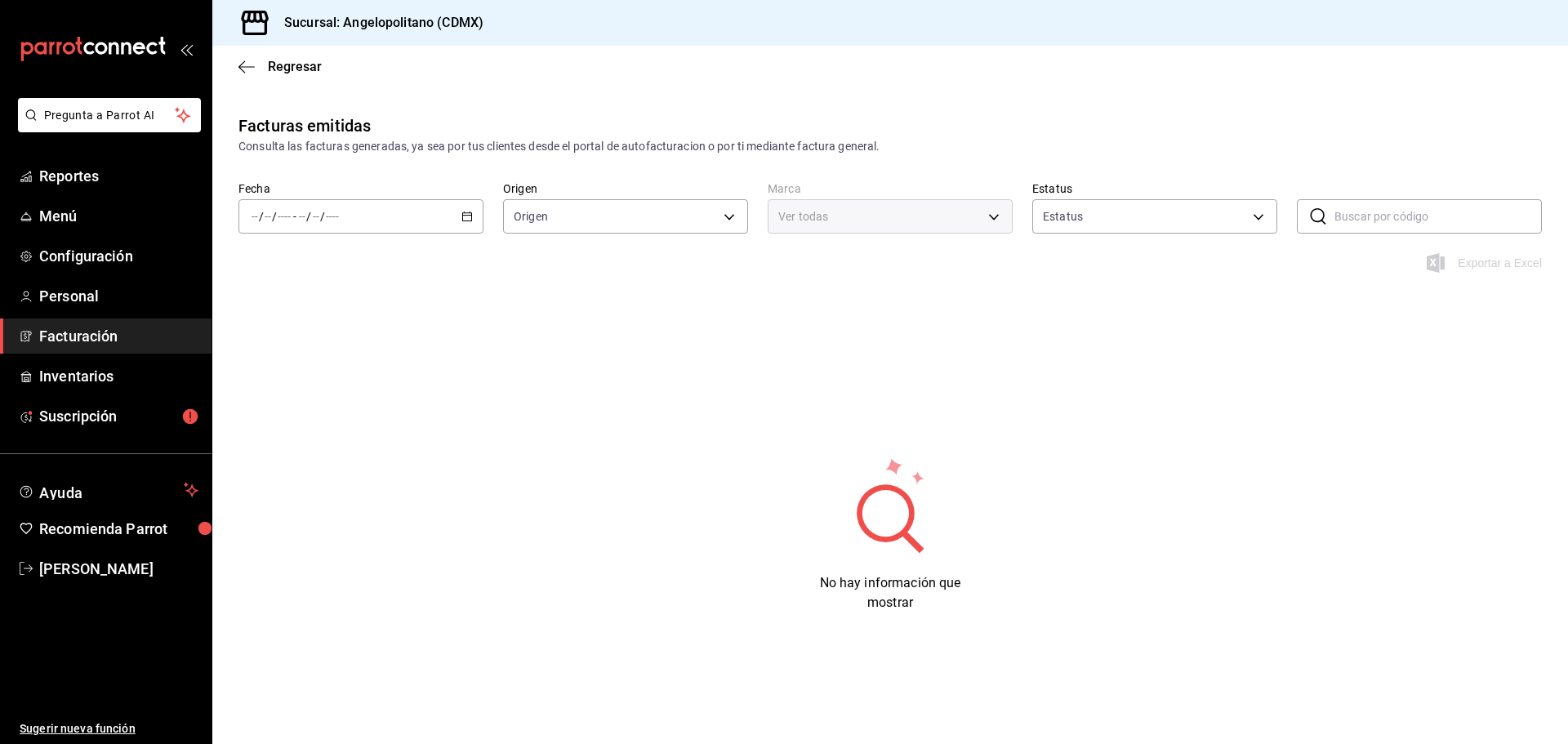
type input "ORDER_INVOICE,GENERAL_INVOICE"
type input "ACTIVE,PENDING_CANCELLATION,CANCELLED,PRE_CANCELLED"
type input "e7b7265c-889c-41a5-bb0c-0e62bdb51750"
click at [466, 214] on icon "button" at bounding box center [467, 216] width 11 height 11
click at [324, 367] on span "Mes actual" at bounding box center [315, 376] width 127 height 17
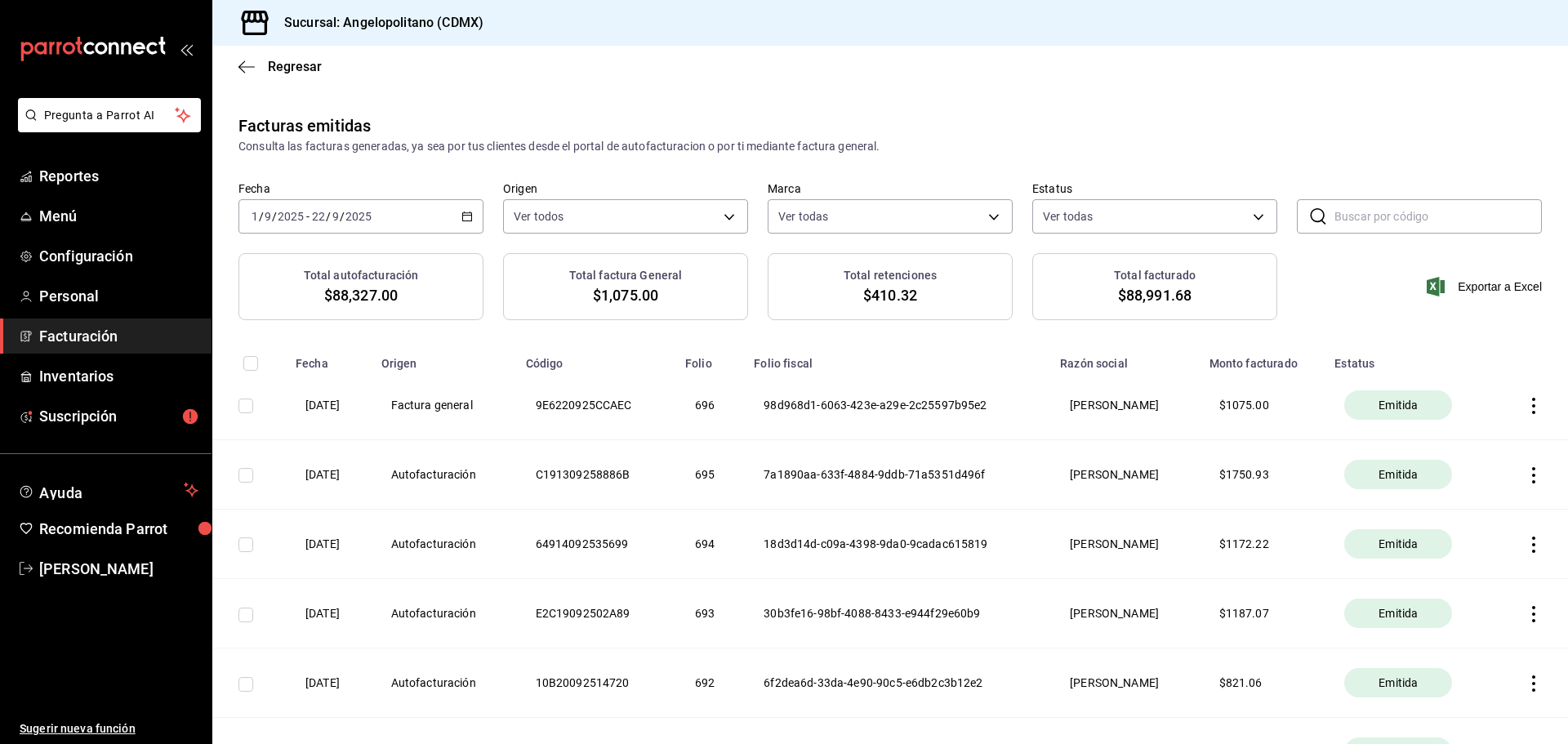
click at [1525, 406] on icon "button" at bounding box center [1534, 406] width 16 height 16
click at [791, 405] on div at bounding box center [784, 372] width 1568 height 744
click at [555, 401] on th "9E6220925CCAEC" at bounding box center [596, 405] width 160 height 70
click at [1525, 404] on icon "button" at bounding box center [1534, 406] width 16 height 16
click at [1238, 410] on div at bounding box center [784, 372] width 1568 height 744
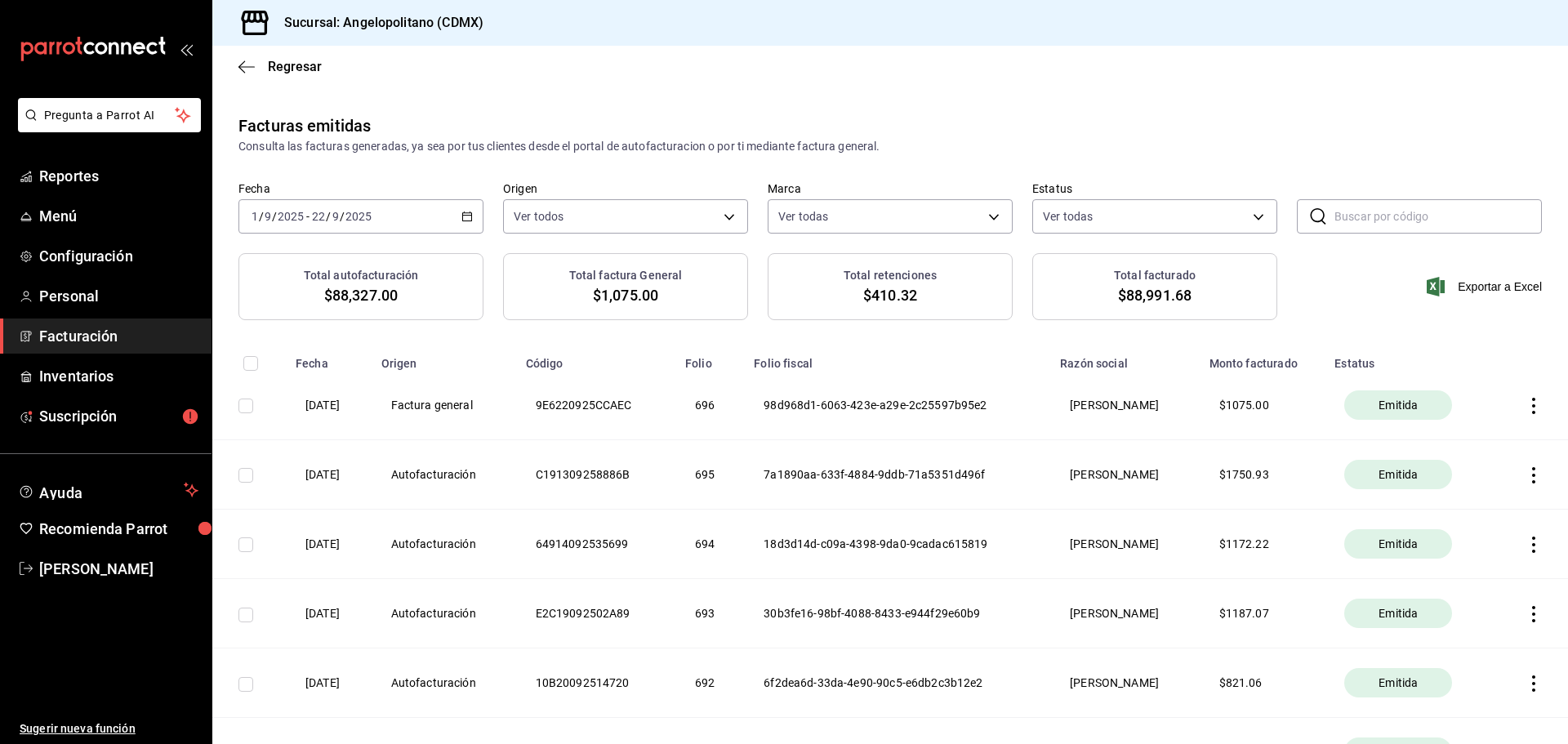
click at [303, 409] on th "[DATE]" at bounding box center [328, 405] width 86 height 70
click at [1132, 405] on th "[PERSON_NAME]" at bounding box center [1124, 405] width 149 height 70
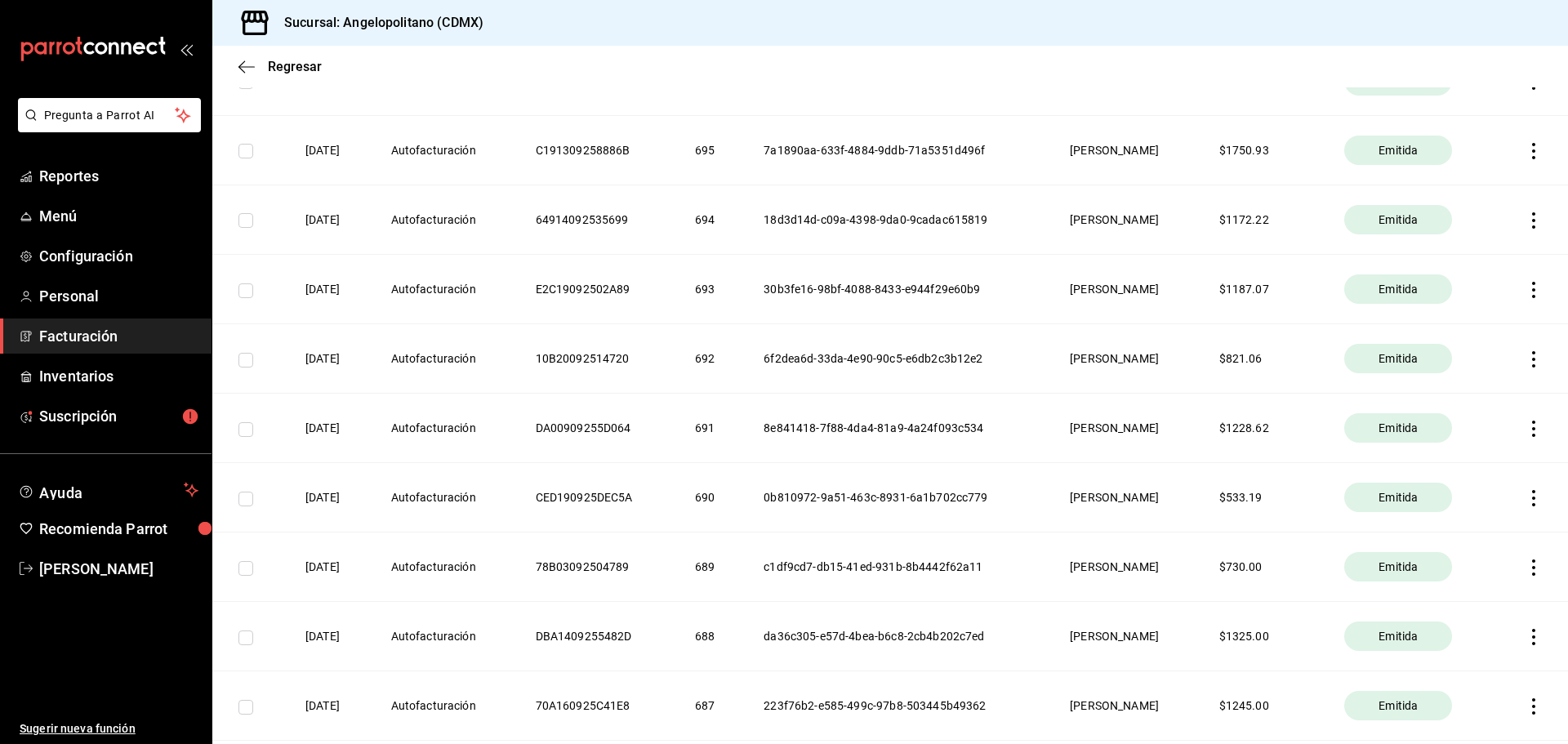
scroll to position [327, 0]
